Goal: Task Accomplishment & Management: Manage account settings

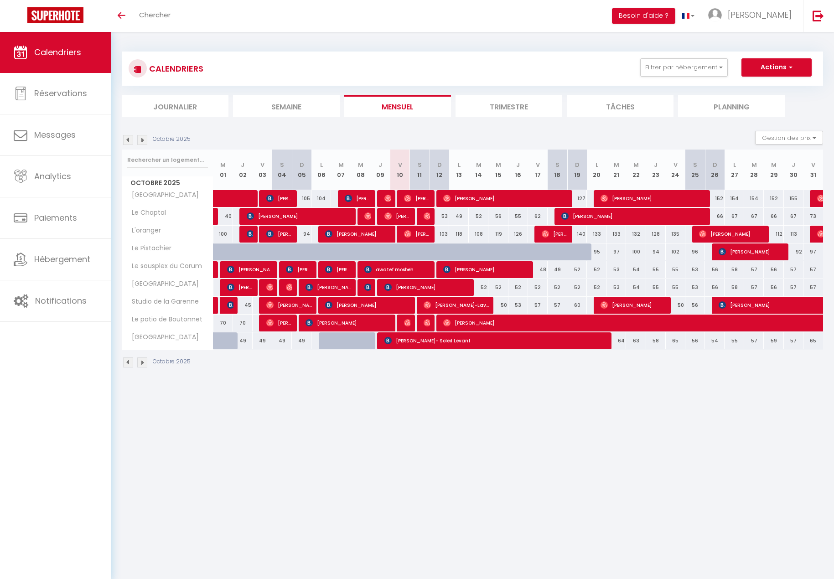
click at [126, 140] on img at bounding box center [128, 140] width 10 height 10
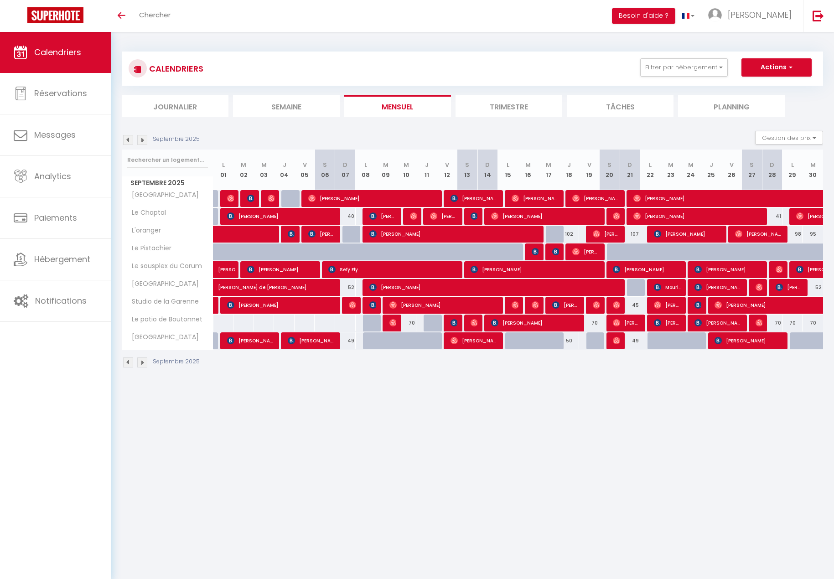
click at [130, 145] on img at bounding box center [128, 140] width 10 height 10
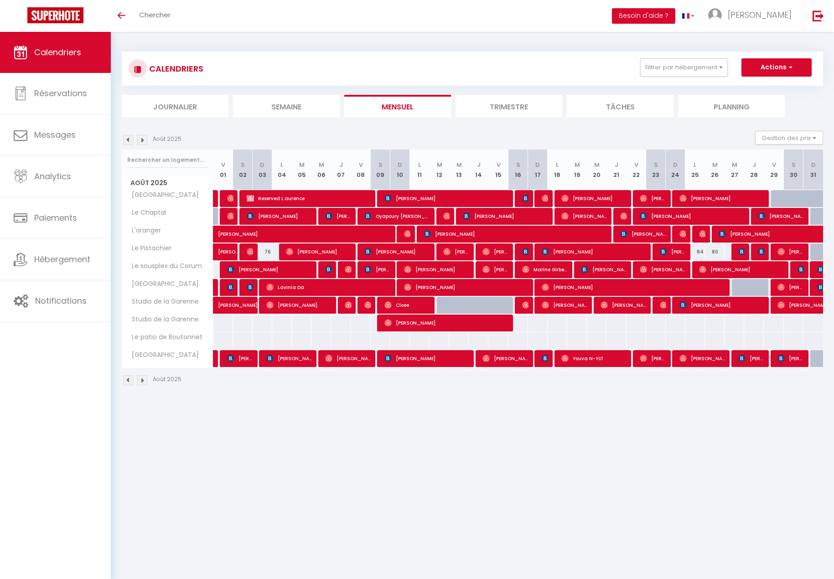
click at [142, 140] on img at bounding box center [142, 140] width 10 height 10
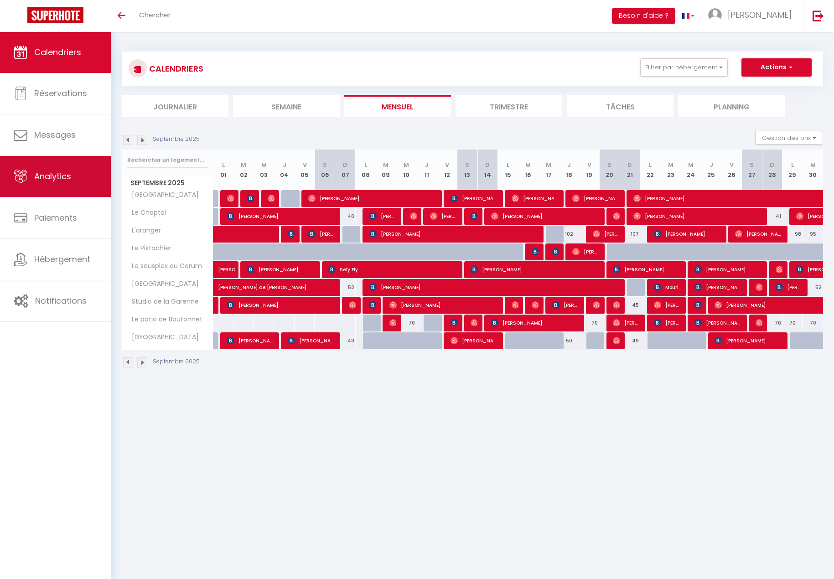
click at [62, 194] on link "Analytics" at bounding box center [55, 176] width 111 height 41
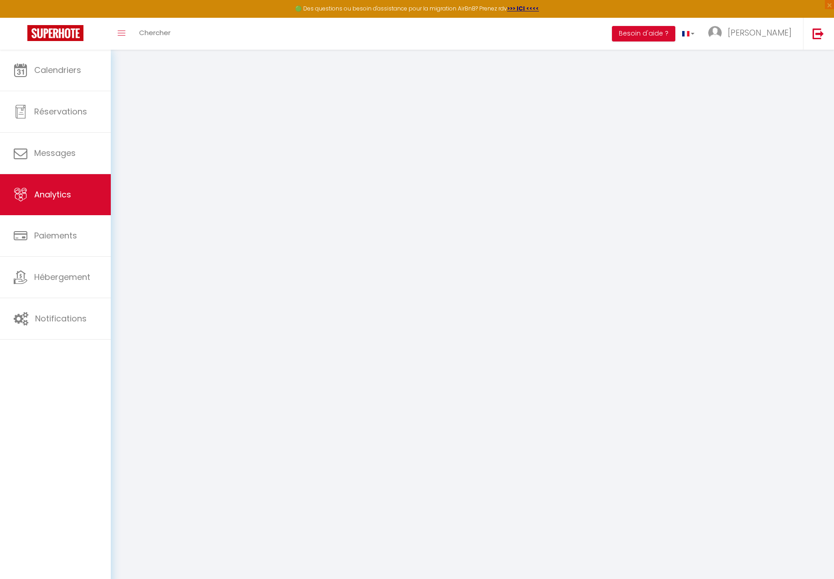
select select "2025"
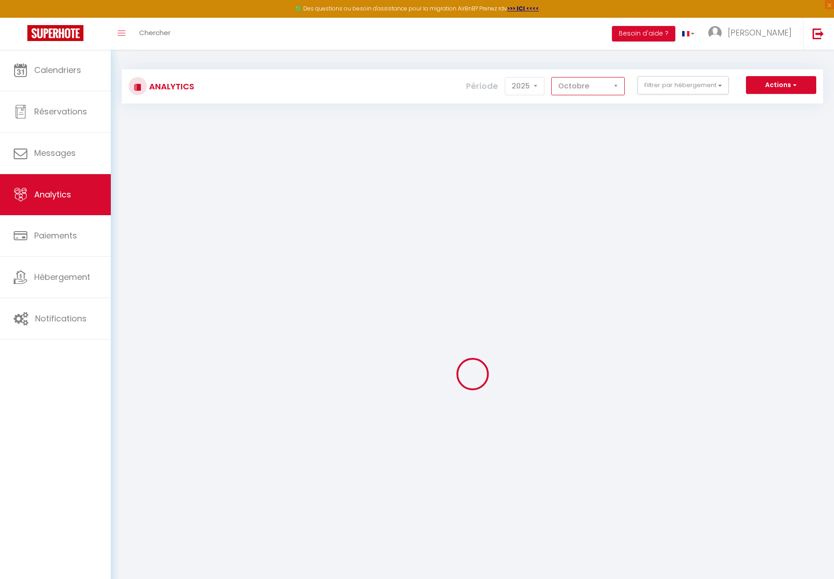
click at [602, 79] on select "Janvier Février Mars Avril Mai Juin Juillet Août Septembre Octobre Novembre Déc…" at bounding box center [587, 86] width 73 height 18
select select "9"
click at [552, 77] on select "Janvier Février Mars Avril Mai Juin Juillet Août Septembre Octobre Novembre Déc…" at bounding box center [587, 86] width 73 height 18
checkbox input "false"
checkbox Resort "false"
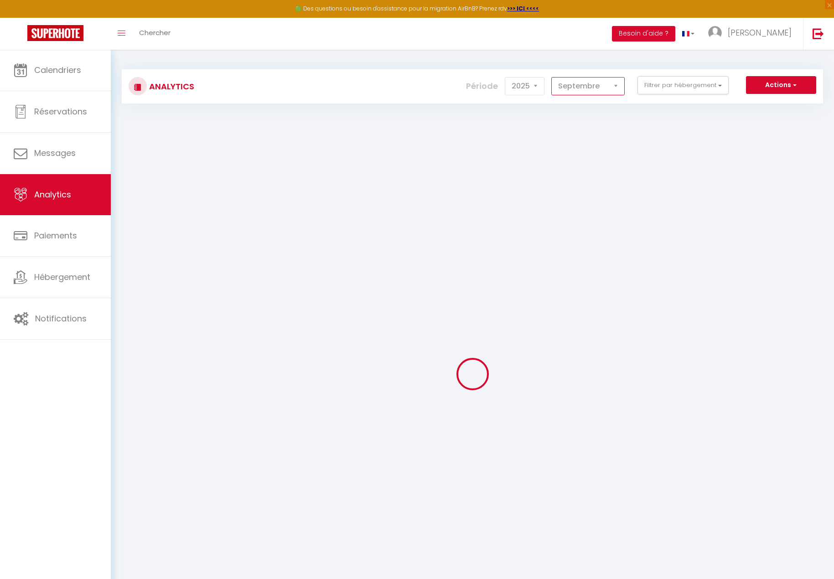
checkbox Chaptal "false"
checkbox input "false"
checkbox Pistachier "false"
checkbox Corum "false"
checkbox Païka "false"
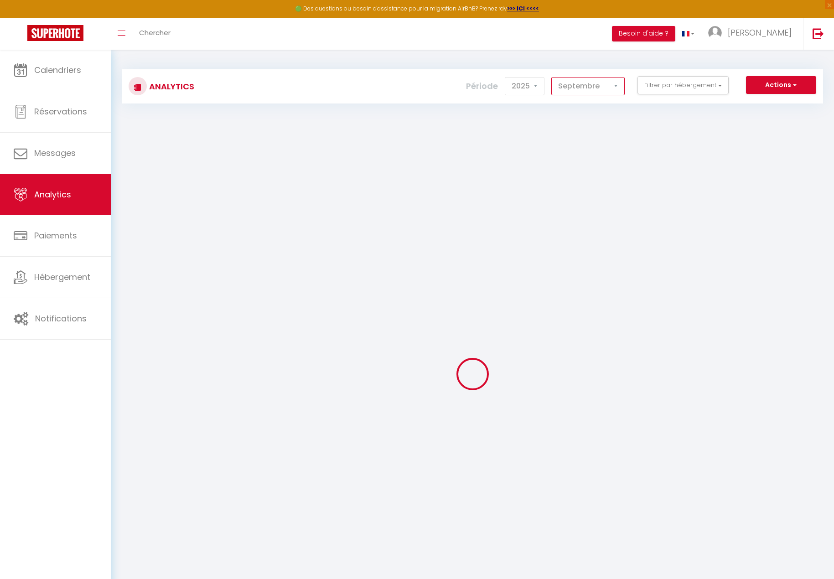
checkbox Garenne "false"
checkbox Boutonnet "false"
checkbox City "false"
click at [685, 87] on button "Filtrer par hébergement" at bounding box center [683, 85] width 91 height 18
checkbox input "false"
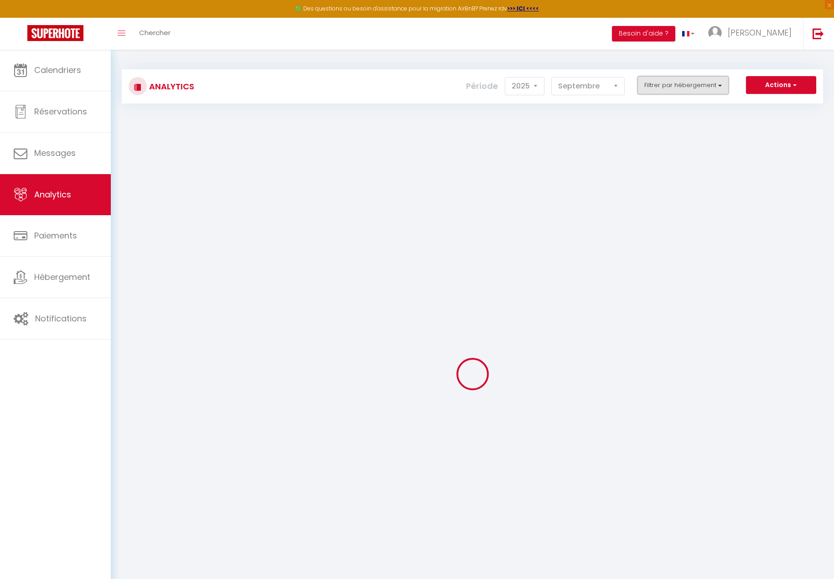
checkbox Resort "false"
checkbox Chaptal "false"
checkbox input "false"
checkbox Pistachier "false"
checkbox Corum "false"
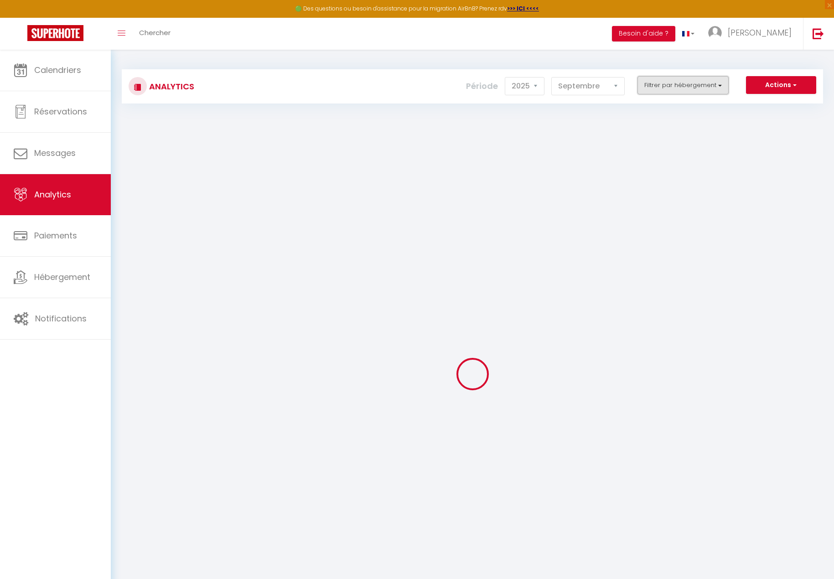
checkbox Païka "false"
checkbox Garenne "false"
checkbox Boutonnet "false"
checkbox City "false"
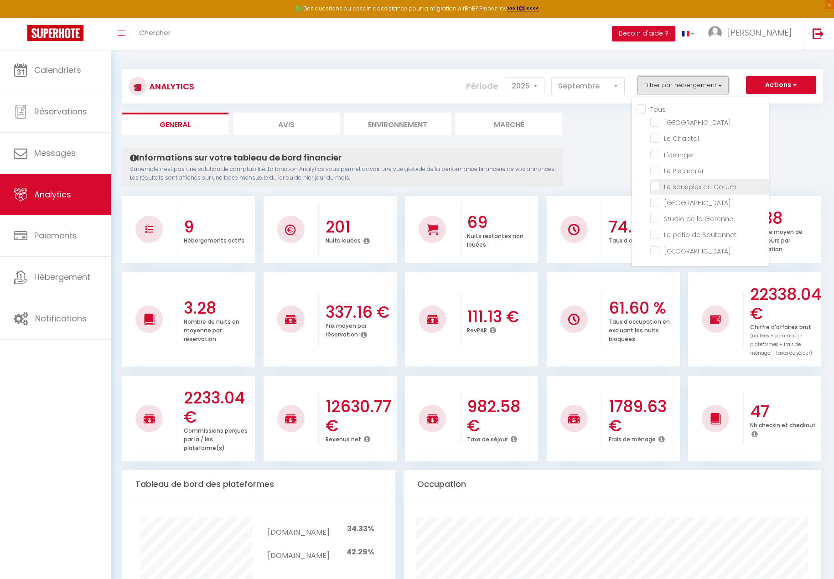
checkbox input "false"
checkbox Resort "false"
checkbox Chaptal "false"
checkbox input "false"
checkbox Pistachier "false"
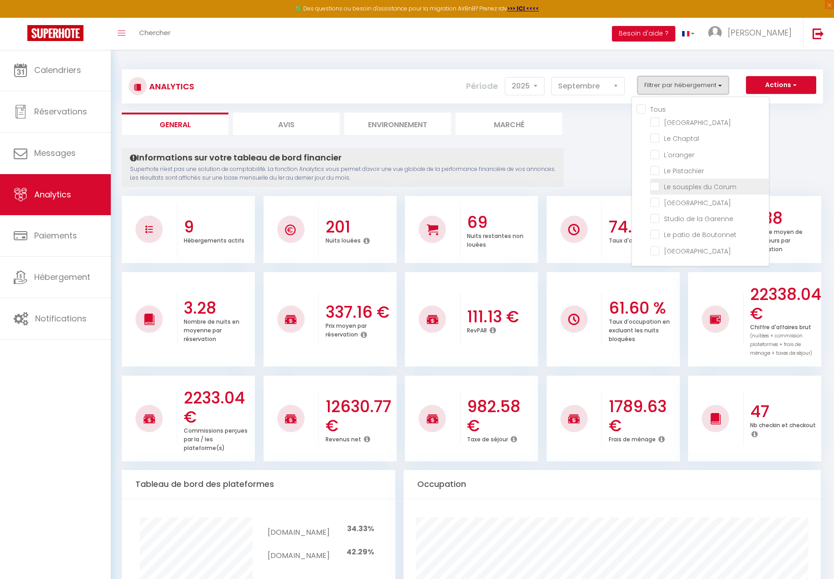
checkbox Corum "false"
checkbox Païka "false"
checkbox Garenne "false"
checkbox Boutonnet "false"
checkbox City "false"
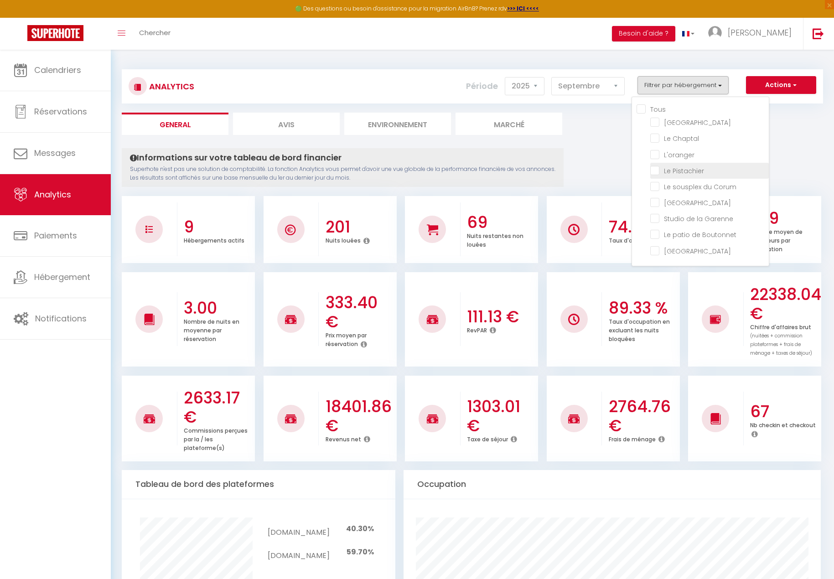
click at [654, 172] on Pistachier "checkbox" at bounding box center [709, 170] width 119 height 9
checkbox Pistachier "true"
checkbox Resort "false"
checkbox Chaptal "false"
checkbox input "false"
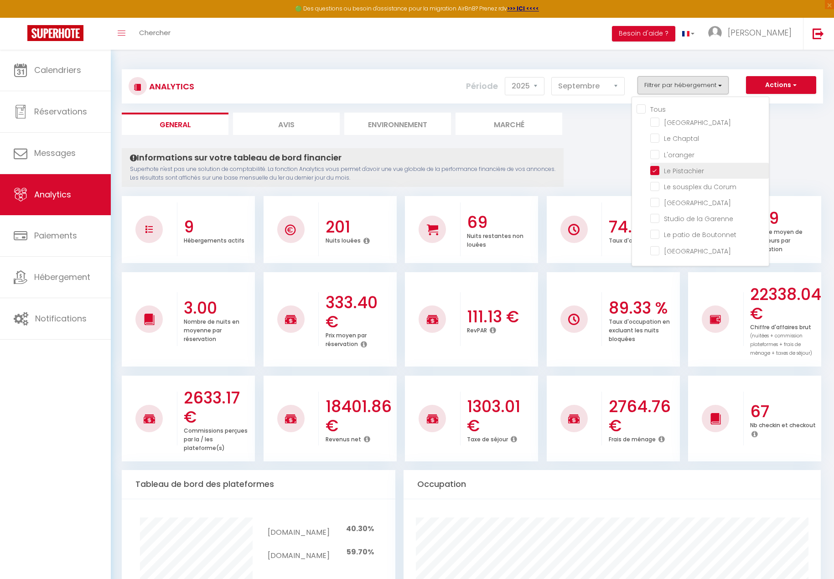
checkbox Corum "false"
checkbox Païka "false"
checkbox Garenne "false"
checkbox Boutonnet "false"
checkbox City "false"
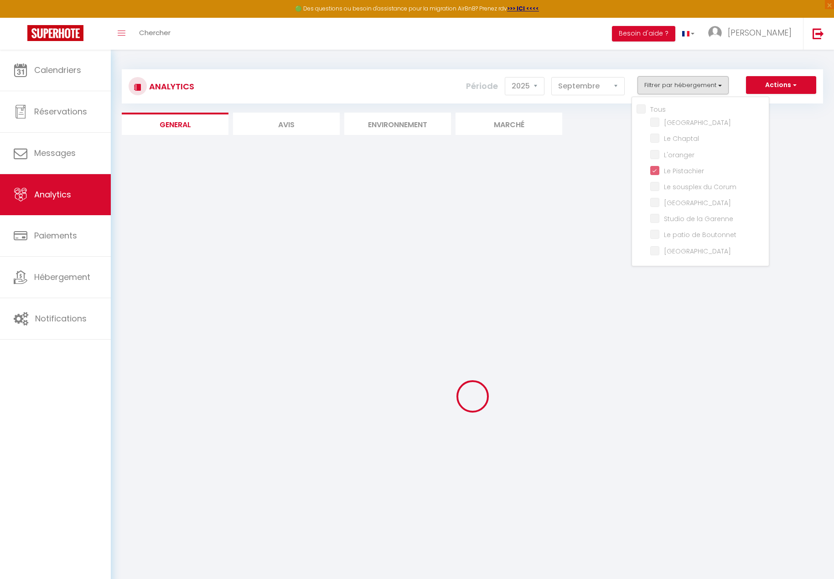
checkbox Resort "false"
checkbox Chaptal "false"
checkbox input "false"
checkbox Corum "false"
checkbox Païka "false"
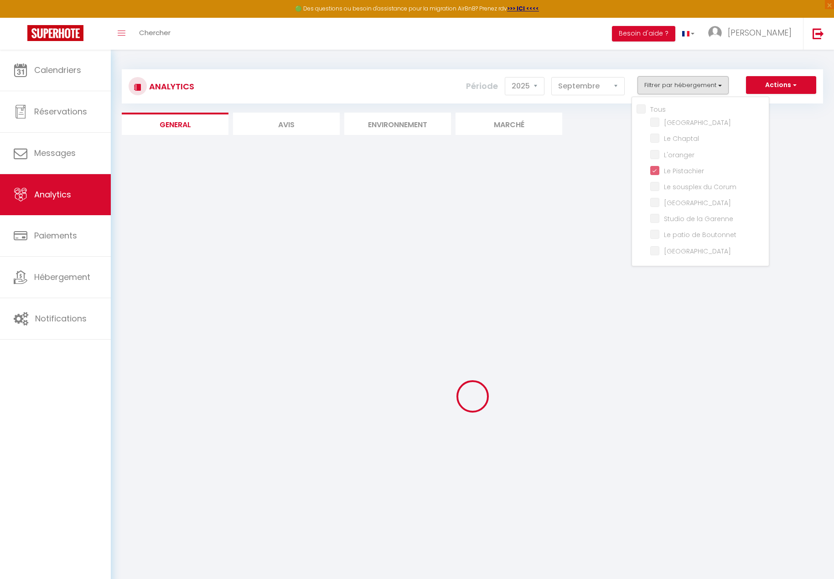
checkbox Garenne "false"
checkbox Boutonnet "false"
checkbox City "false"
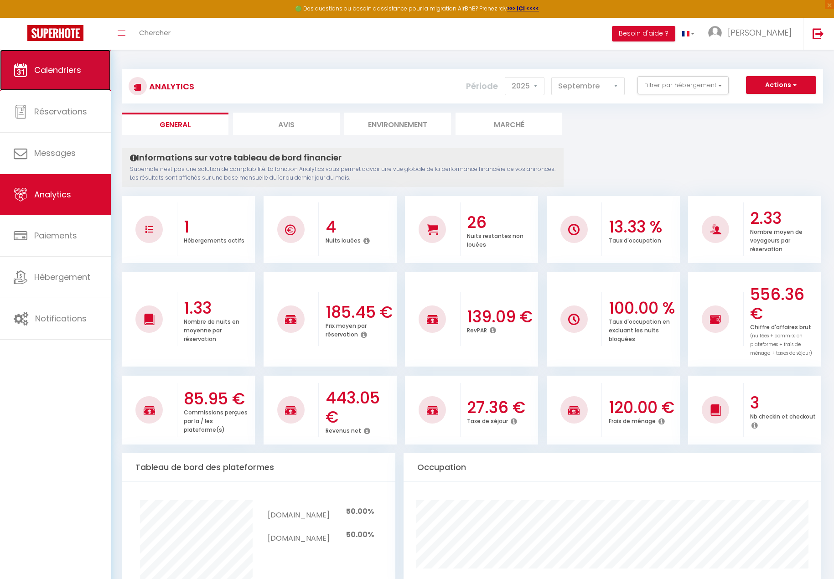
click at [60, 75] on span "Calendriers" at bounding box center [57, 69] width 47 height 11
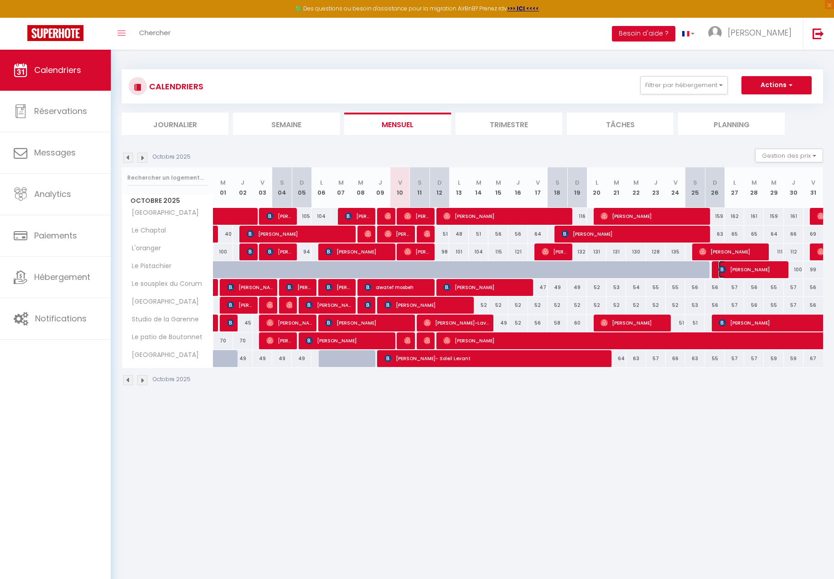
click at [755, 265] on span "[PERSON_NAME]" at bounding box center [751, 269] width 65 height 17
select select "OK"
select select "KO"
select select "0"
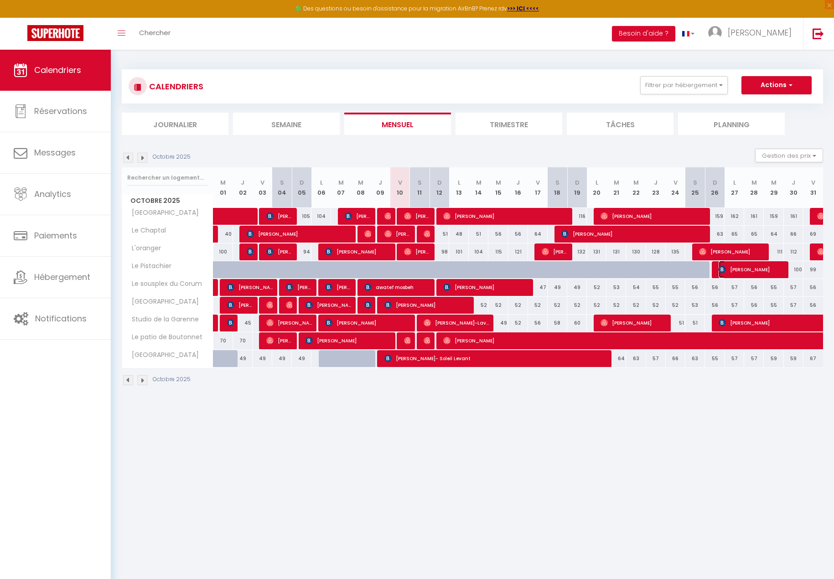
select select "1"
select select
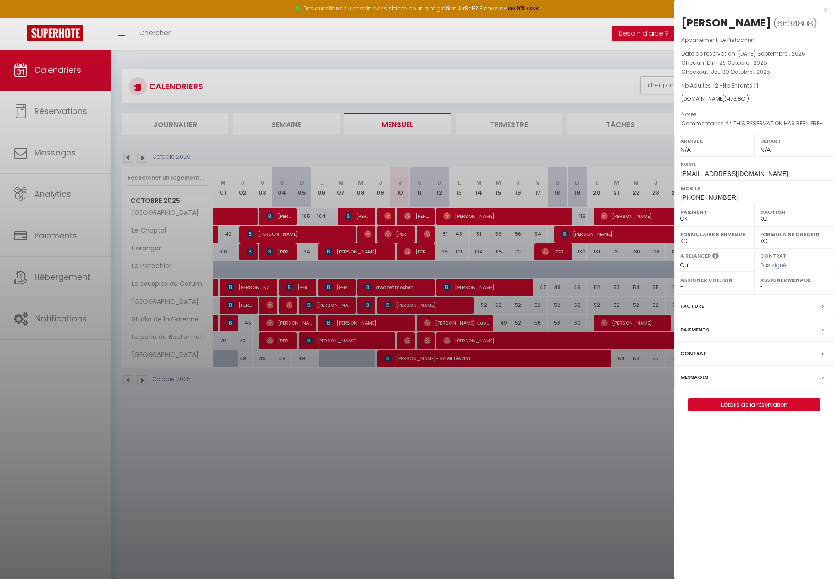
drag, startPoint x: 542, startPoint y: 430, endPoint x: 584, endPoint y: 412, distance: 45.6
click at [543, 430] on div at bounding box center [417, 289] width 834 height 579
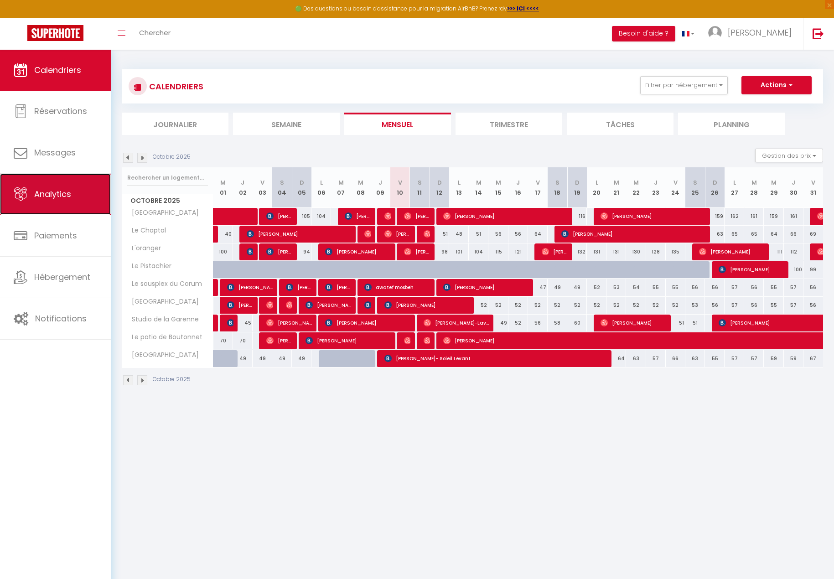
click at [53, 206] on link "Analytics" at bounding box center [55, 194] width 111 height 41
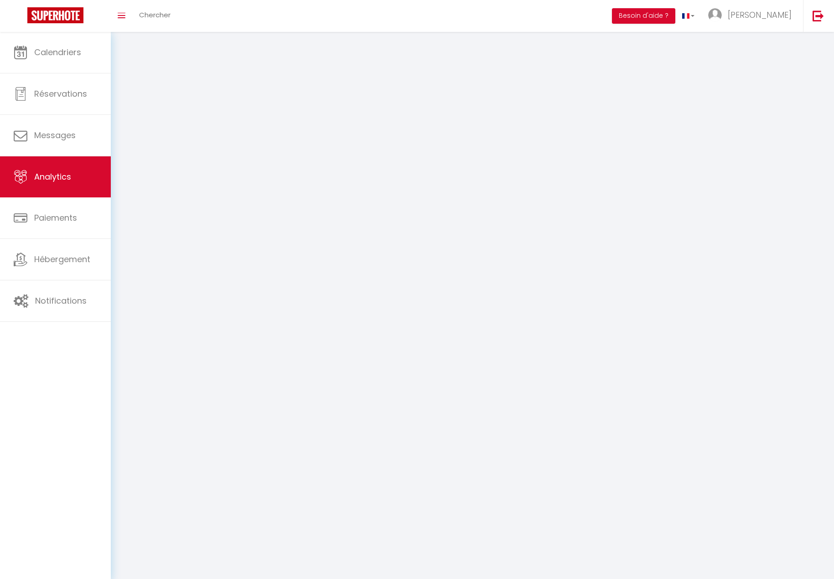
select select "2025"
select select "10"
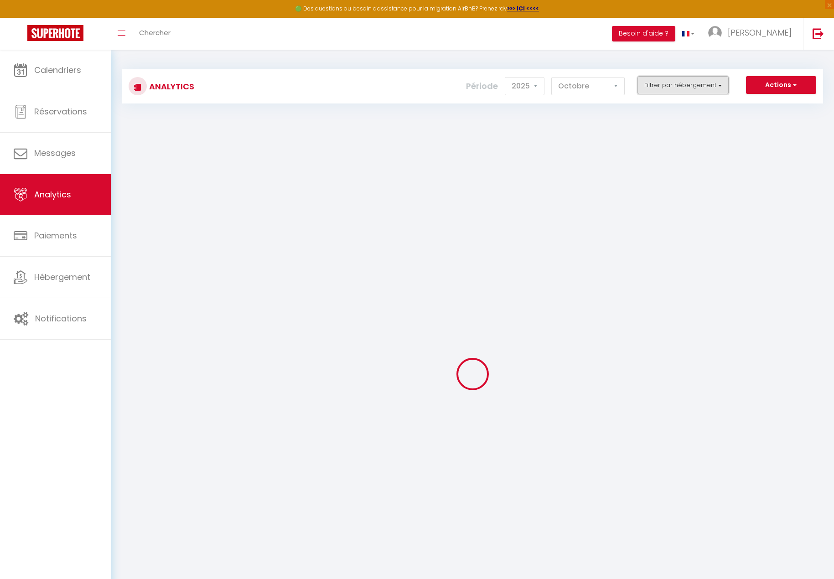
click at [683, 81] on button "Filtrer par hébergement" at bounding box center [683, 85] width 91 height 18
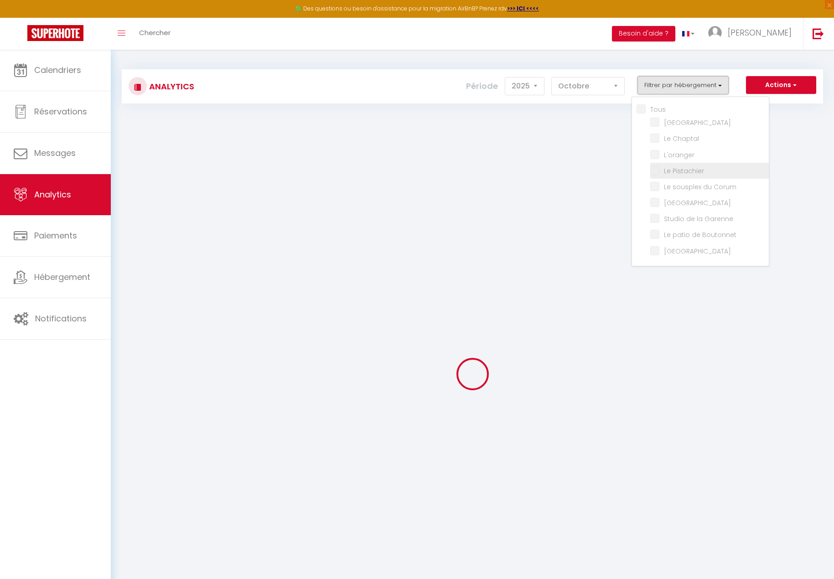
checkbox input "false"
checkbox Resort "false"
checkbox Chaptal "false"
checkbox input "false"
checkbox Pistachier "false"
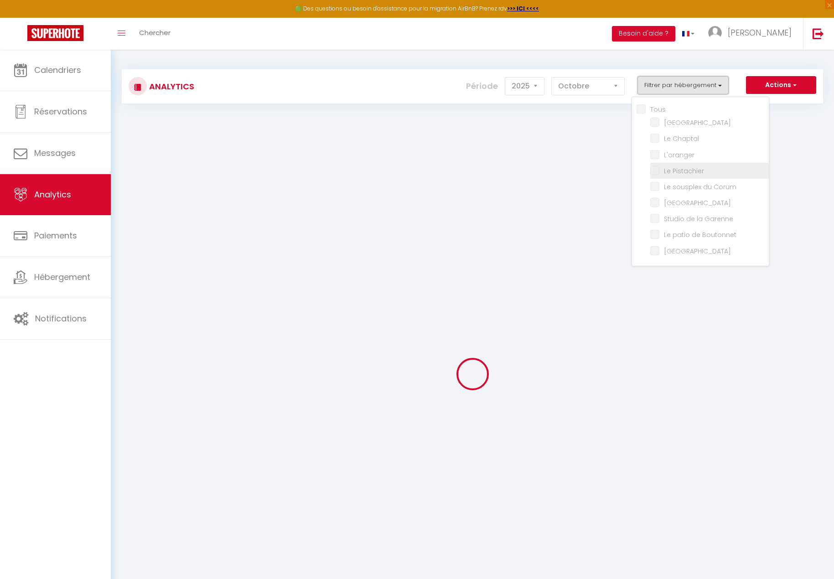
checkbox Corum "false"
checkbox Païka "false"
checkbox Garenne "false"
checkbox Boutonnet "false"
checkbox City "false"
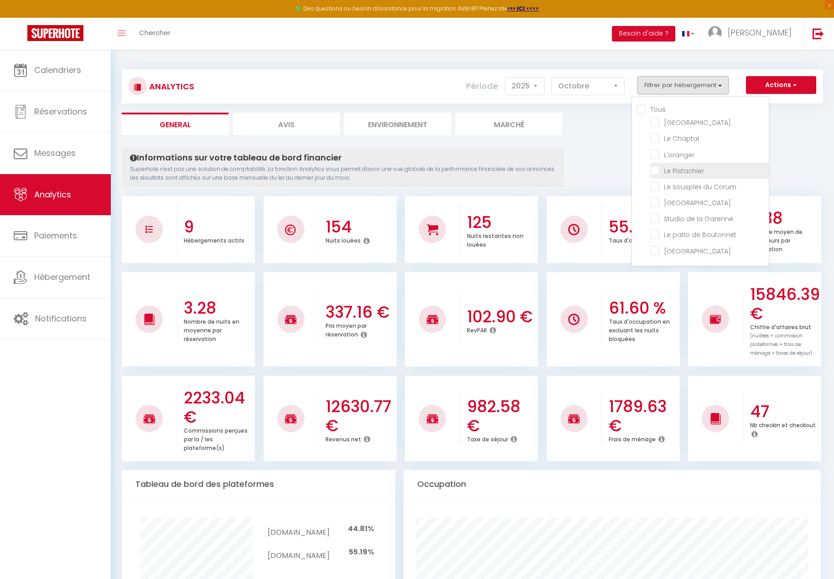
click at [656, 170] on Pistachier "checkbox" at bounding box center [709, 170] width 119 height 9
checkbox Pistachier "true"
checkbox Resort "false"
checkbox Chaptal "false"
checkbox input "false"
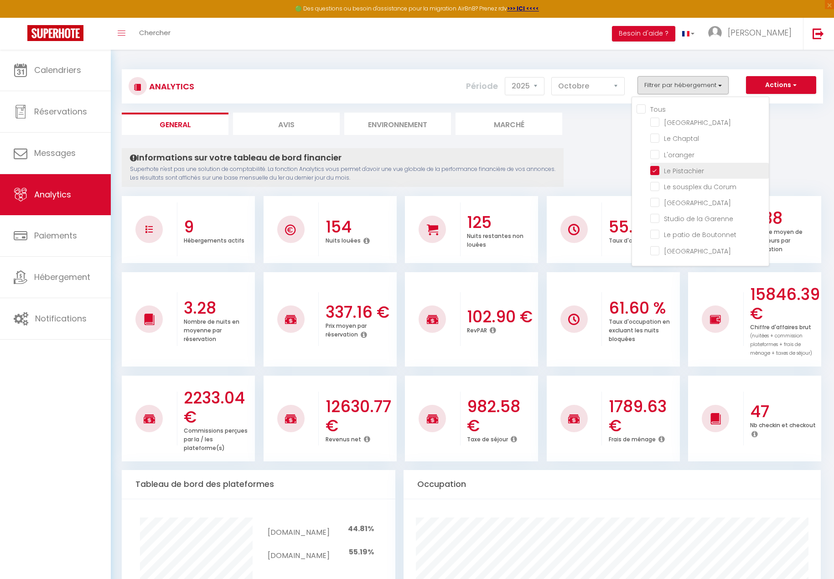
checkbox Corum "false"
checkbox Païka "false"
checkbox Garenne "false"
checkbox Boutonnet "false"
checkbox City "false"
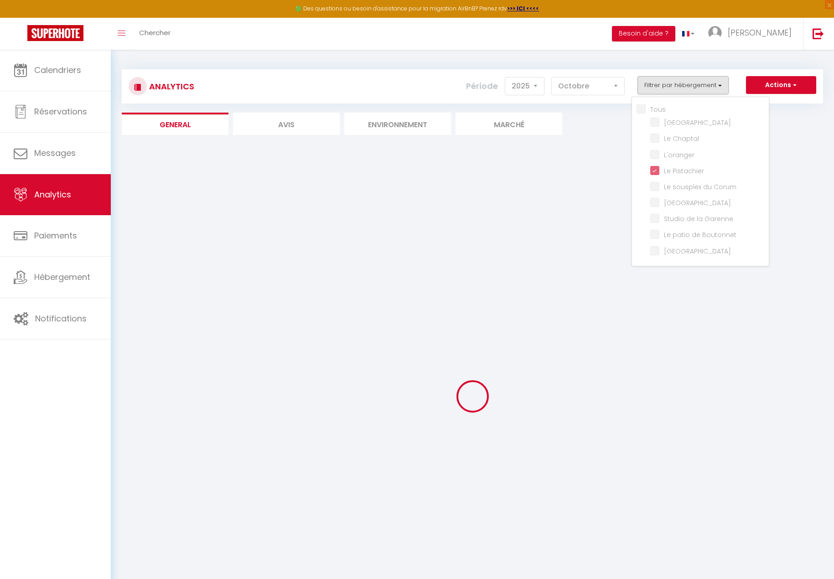
checkbox Resort "false"
checkbox Chaptal "false"
checkbox input "false"
checkbox Corum "false"
checkbox Païka "false"
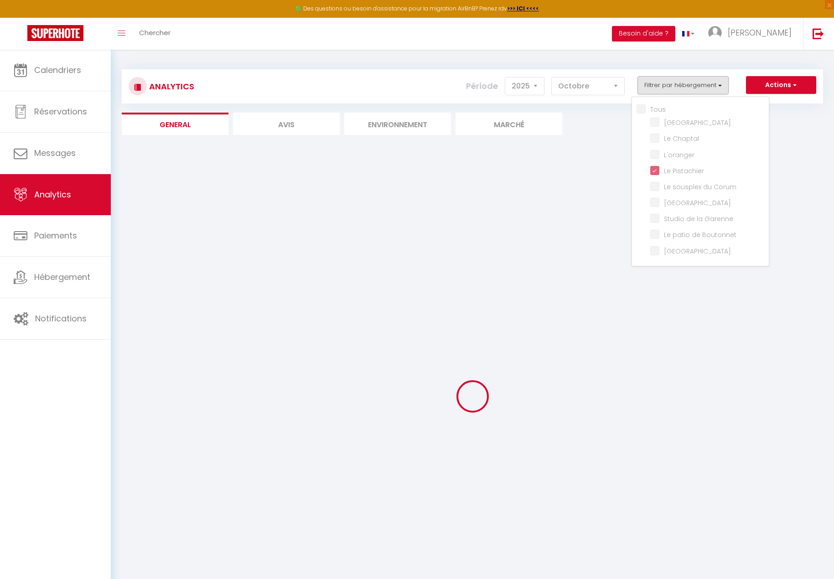
checkbox Garenne "false"
checkbox Boutonnet "false"
checkbox City "false"
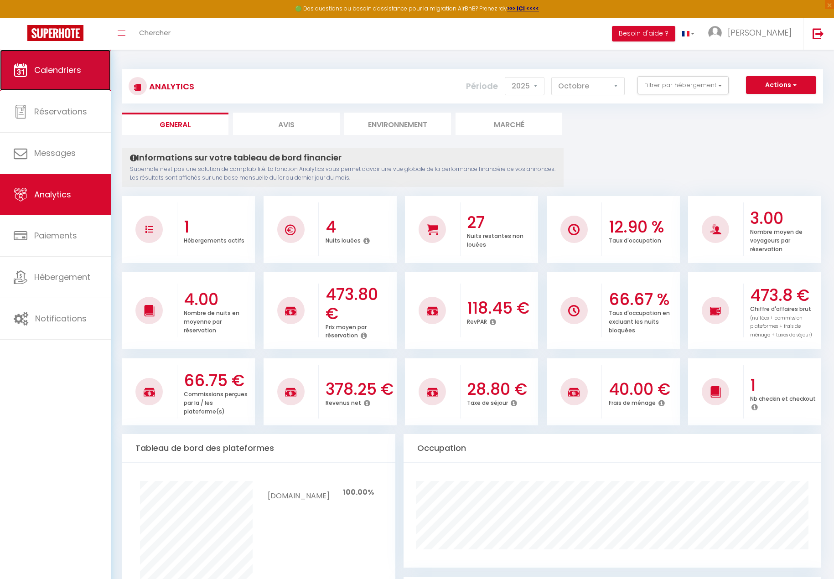
click at [36, 79] on link "Calendriers" at bounding box center [55, 70] width 111 height 41
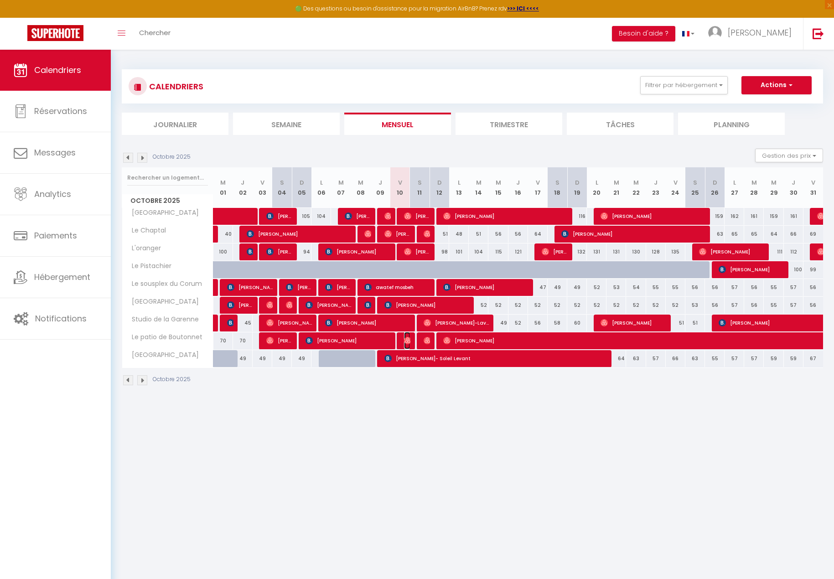
click at [408, 341] on img at bounding box center [407, 340] width 7 height 7
select select "OK"
select select "0"
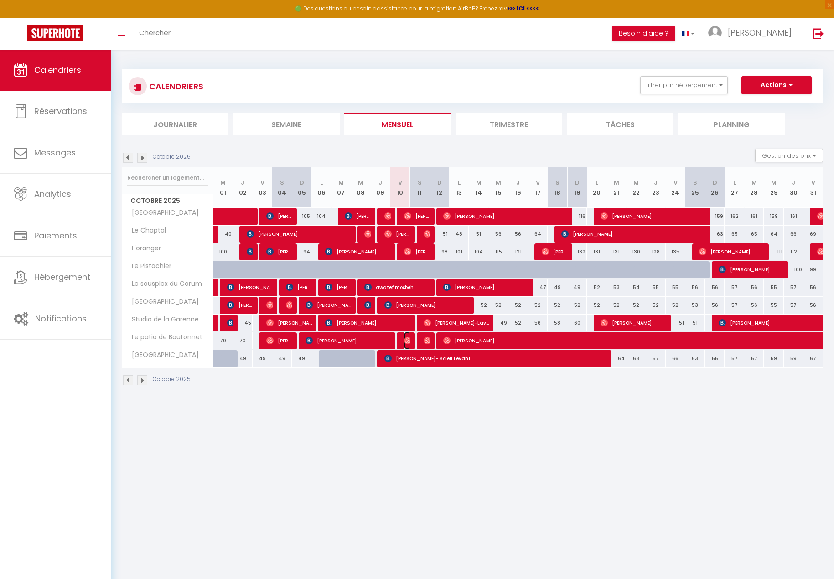
select select "1"
select select
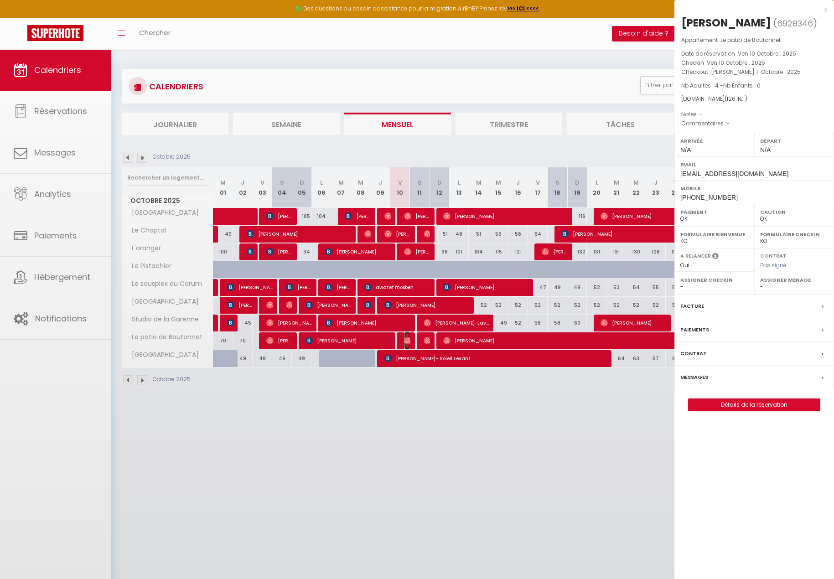
select select "52974"
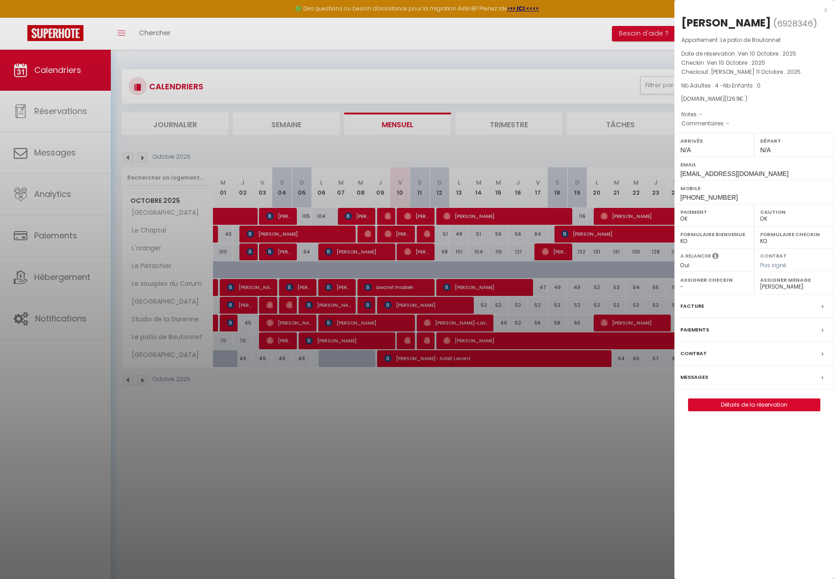
click at [270, 138] on div at bounding box center [417, 289] width 834 height 579
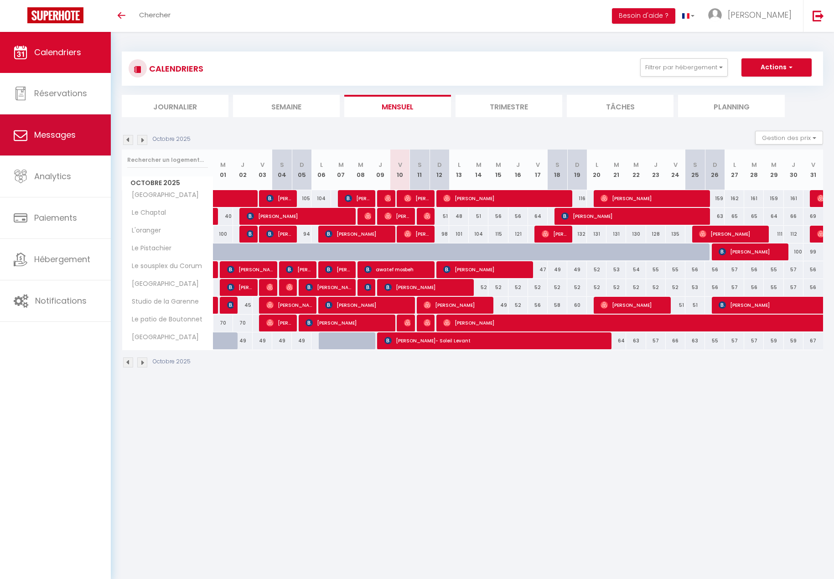
click at [52, 137] on span "Messages" at bounding box center [54, 134] width 41 height 11
select select "message"
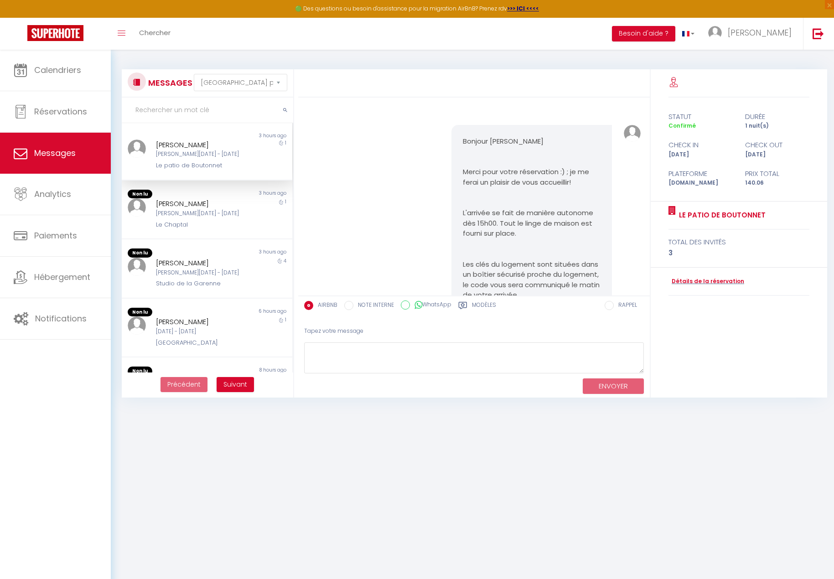
scroll to position [964, 0]
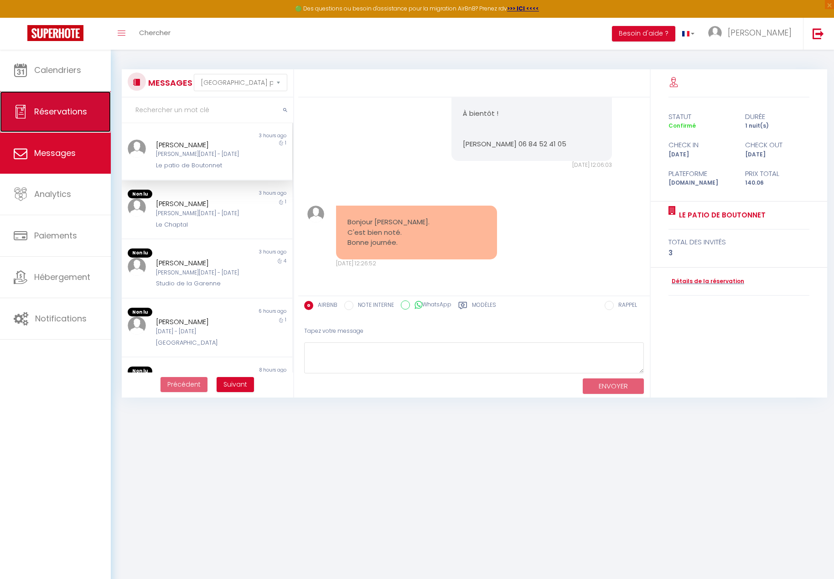
click at [100, 124] on link "Réservations" at bounding box center [55, 111] width 111 height 41
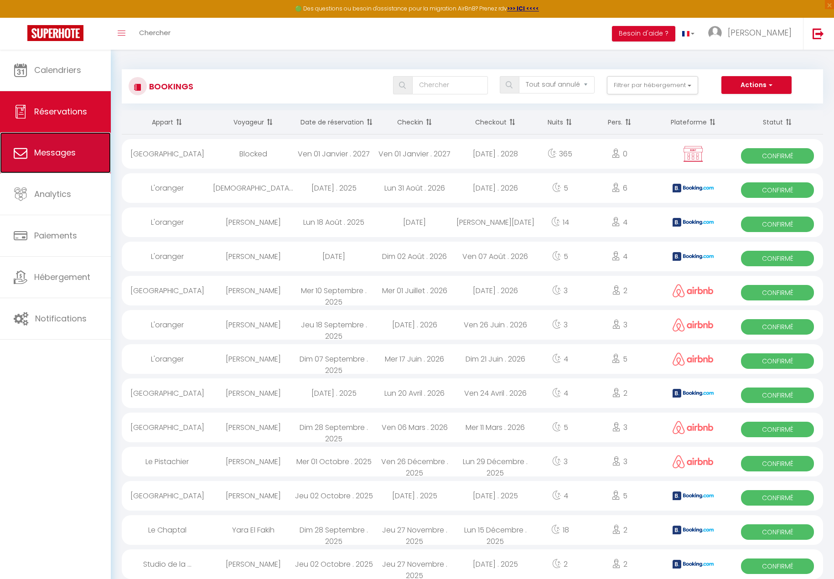
click at [57, 140] on link "Messages" at bounding box center [55, 152] width 111 height 41
select select "message"
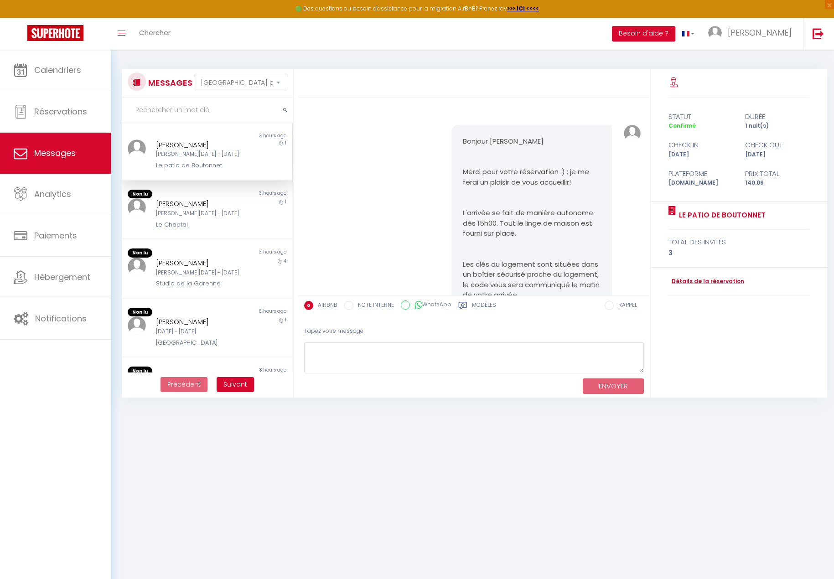
scroll to position [964, 0]
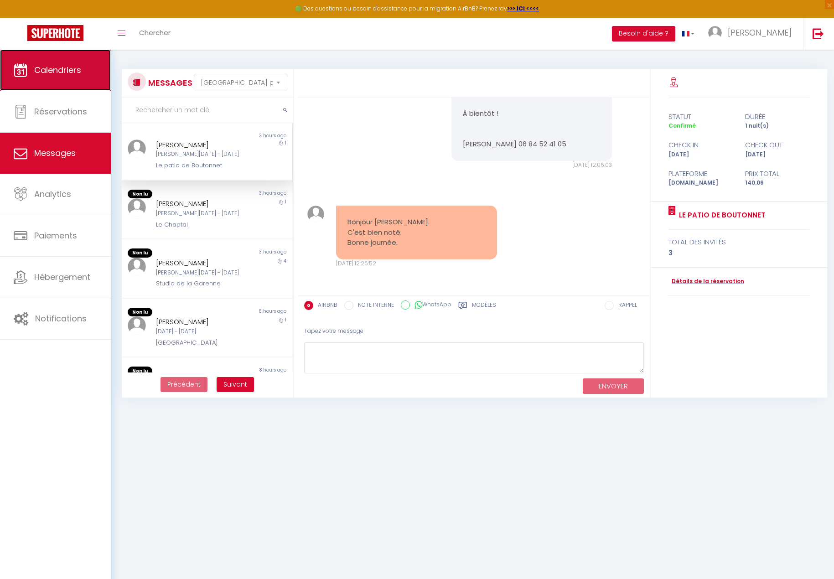
click at [41, 63] on link "Calendriers" at bounding box center [55, 70] width 111 height 41
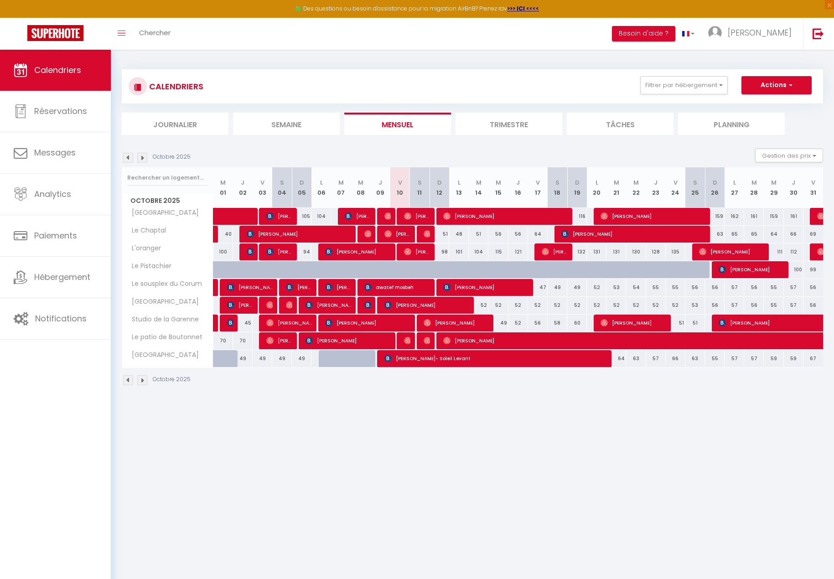
click at [473, 53] on div "CALENDRIERS Filtrer par hébergement Tous Le Resort Le Chaptal L'oranger Le Pist…" at bounding box center [472, 228] width 723 height 356
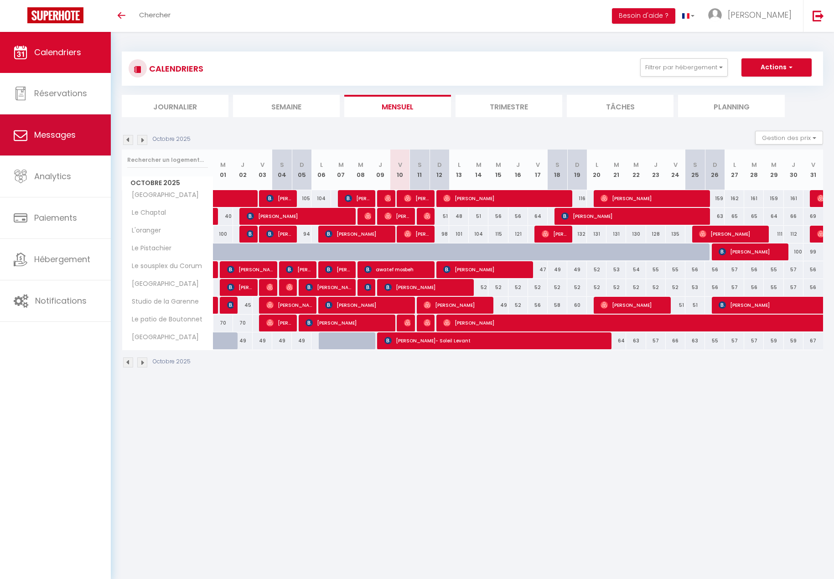
click at [64, 144] on link "Messages" at bounding box center [55, 134] width 111 height 41
select select "message"
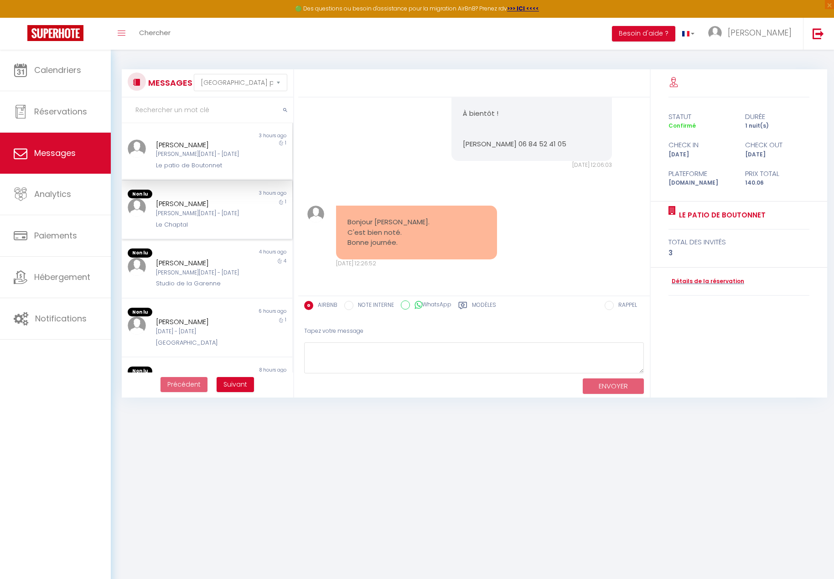
click at [218, 212] on div "[PERSON_NAME][DATE] - [DATE]" at bounding box center [200, 213] width 88 height 9
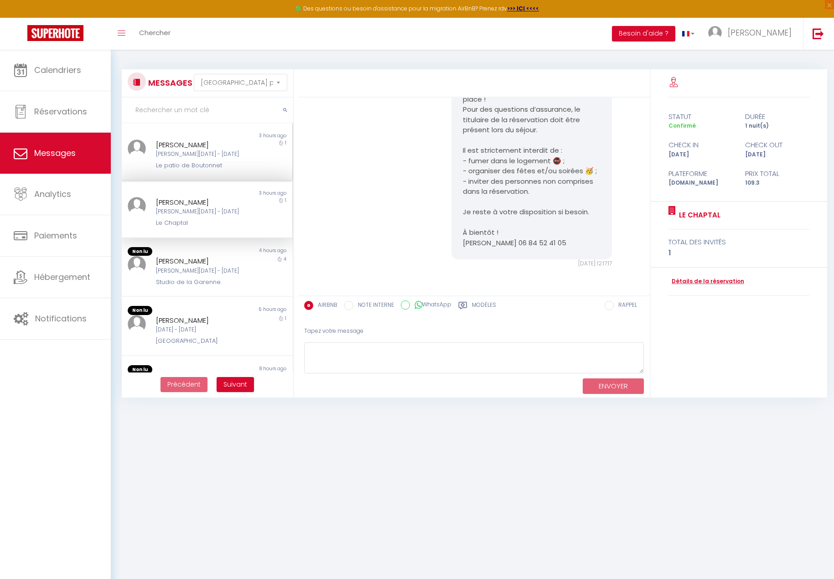
click at [197, 163] on div "Le patio de Boutonnet" at bounding box center [200, 165] width 88 height 9
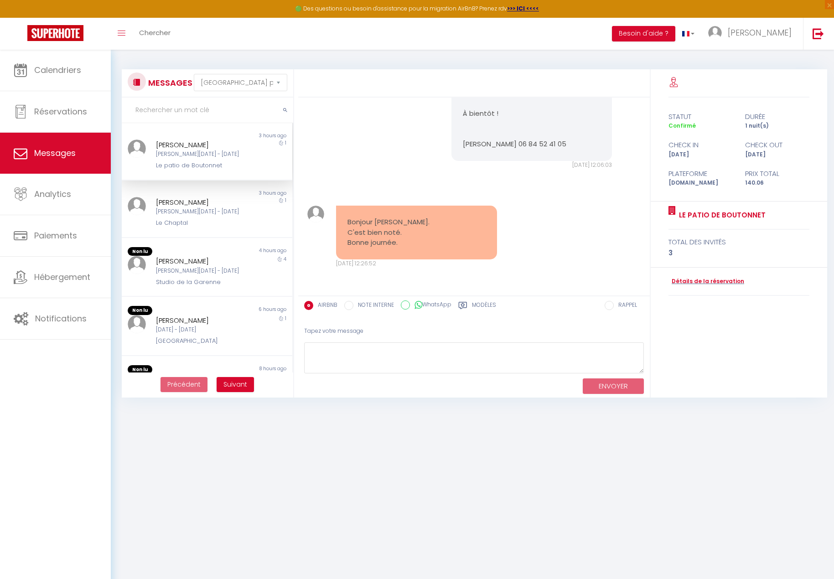
scroll to position [964, 0]
click at [79, 75] on span "Calendriers" at bounding box center [57, 69] width 47 height 11
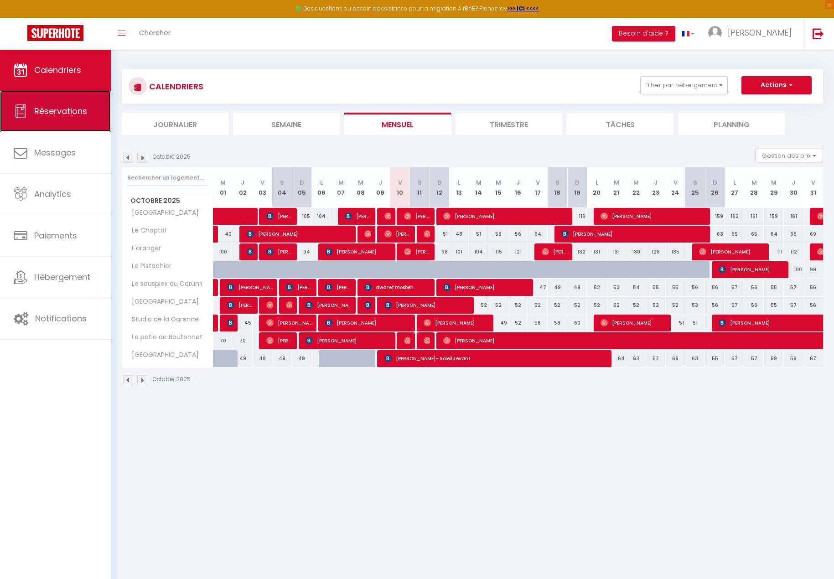
click at [55, 122] on link "Réservations" at bounding box center [55, 111] width 111 height 41
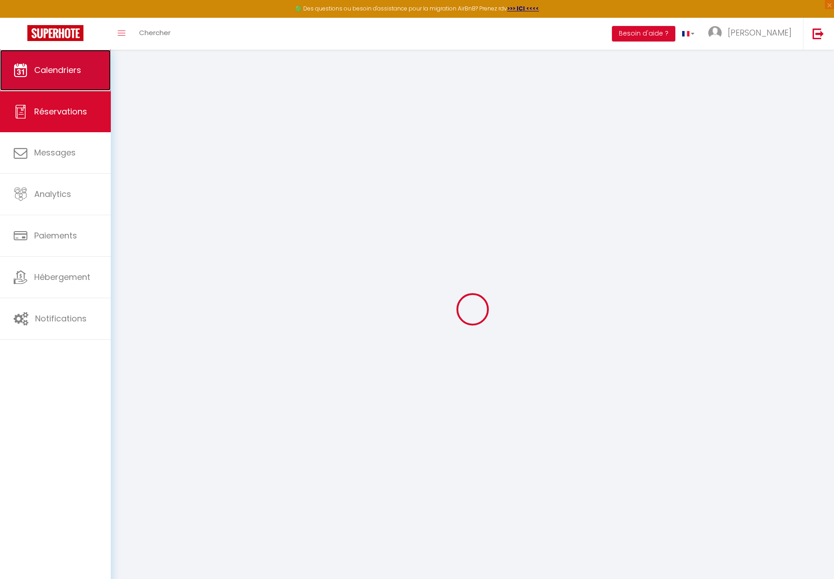
click at [63, 83] on link "Calendriers" at bounding box center [55, 70] width 111 height 41
